Goal: Task Accomplishment & Management: Manage account settings

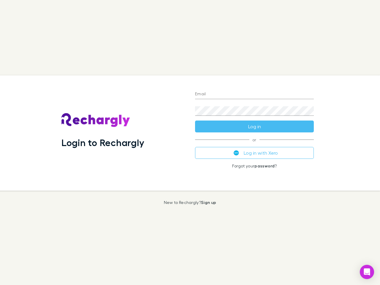
click at [190, 143] on div "Login to Rechargly" at bounding box center [124, 132] width 134 height 115
click at [255, 95] on input "Email" at bounding box center [254, 95] width 119 height 10
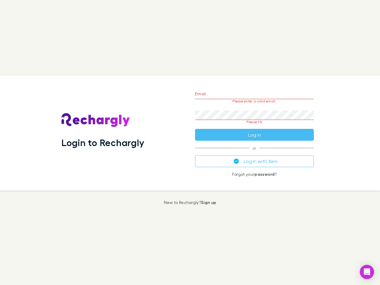
click at [255, 127] on form "Email Please enter a valid email. Password Please fill Log in" at bounding box center [254, 113] width 119 height 56
click at [255, 153] on div "Email Please enter a valid email. Password Please fill Log in or Log in with Xe…" at bounding box center [255, 132] width 128 height 115
click at [367, 272] on icon "Open Intercom Messenger" at bounding box center [367, 272] width 6 height 7
